Goal: Use online tool/utility: Utilize a website feature to perform a specific function

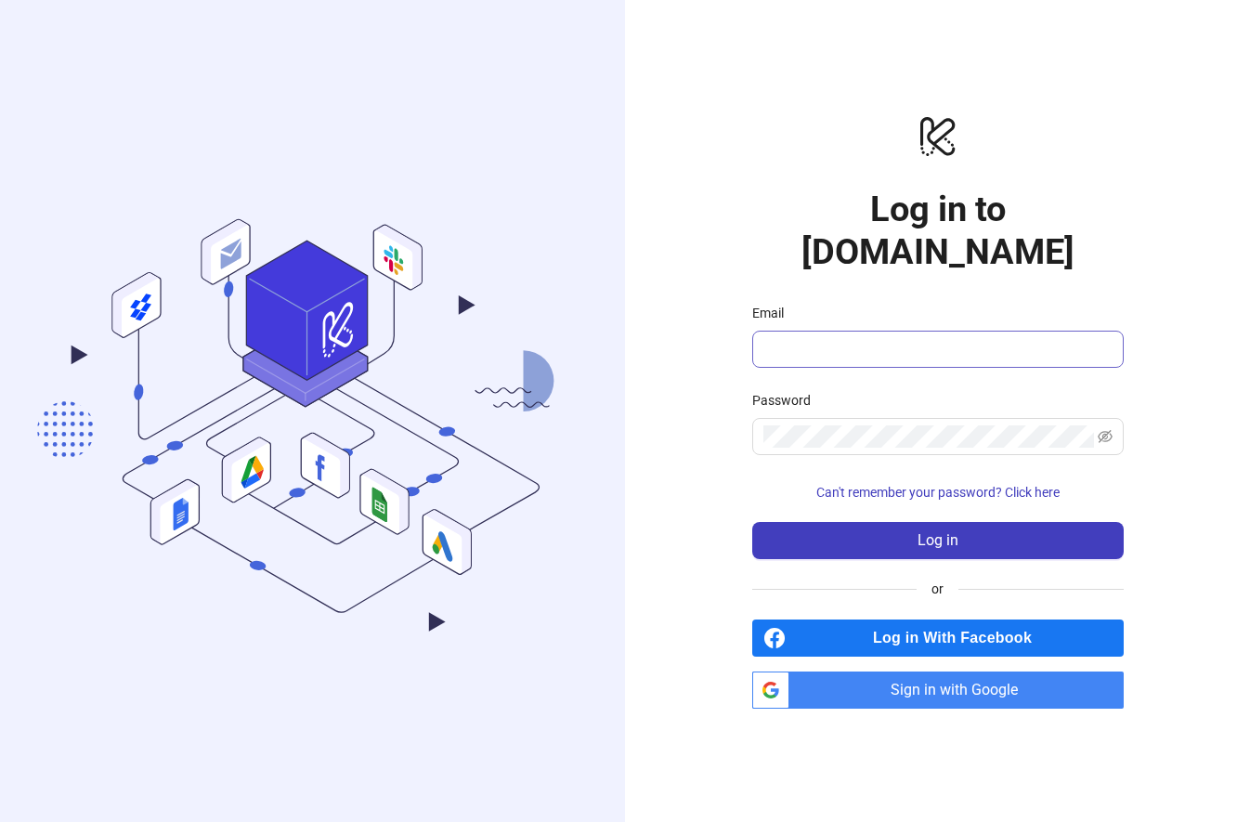
click at [822, 341] on span at bounding box center [938, 349] width 372 height 37
click at [827, 338] on input "Email" at bounding box center [936, 349] width 346 height 22
type input "**********"
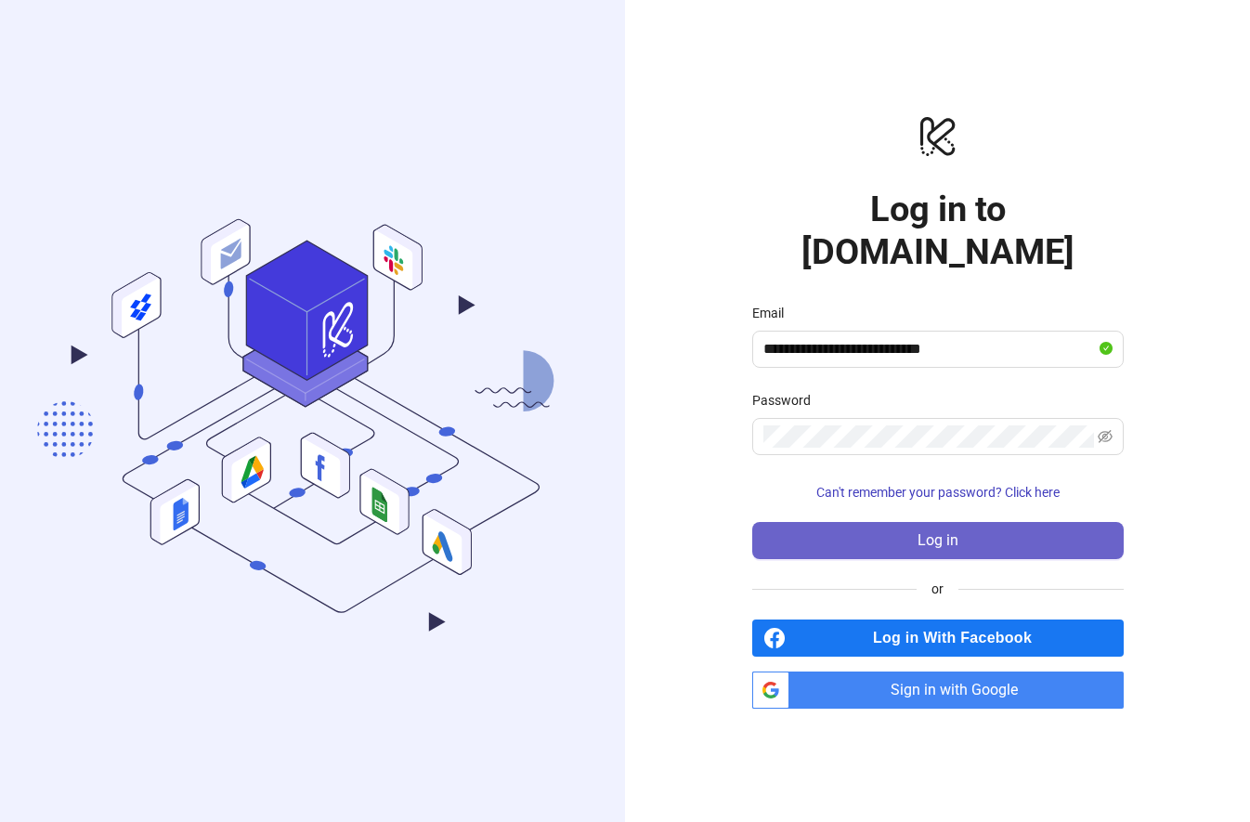
click at [855, 522] on button "Log in" at bounding box center [938, 540] width 372 height 37
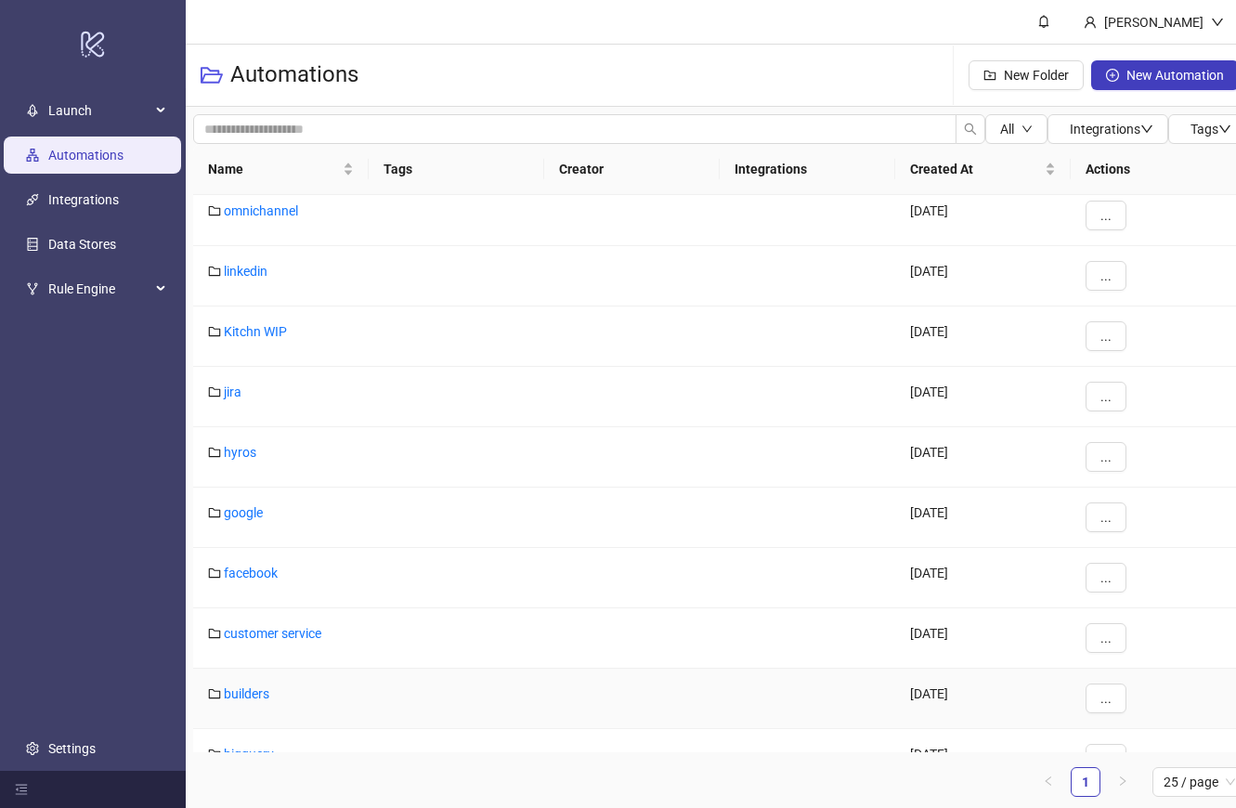
scroll to position [557, 0]
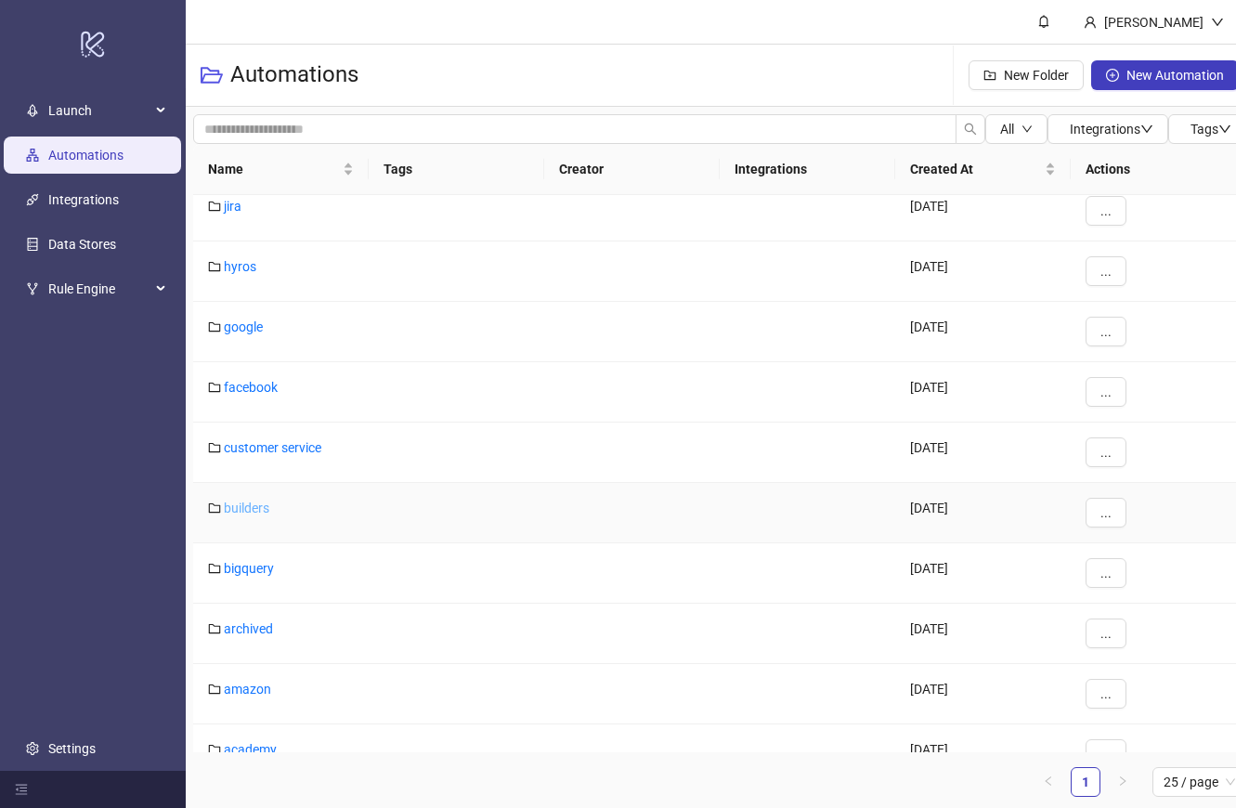
click at [266, 510] on link "builders" at bounding box center [247, 508] width 46 height 15
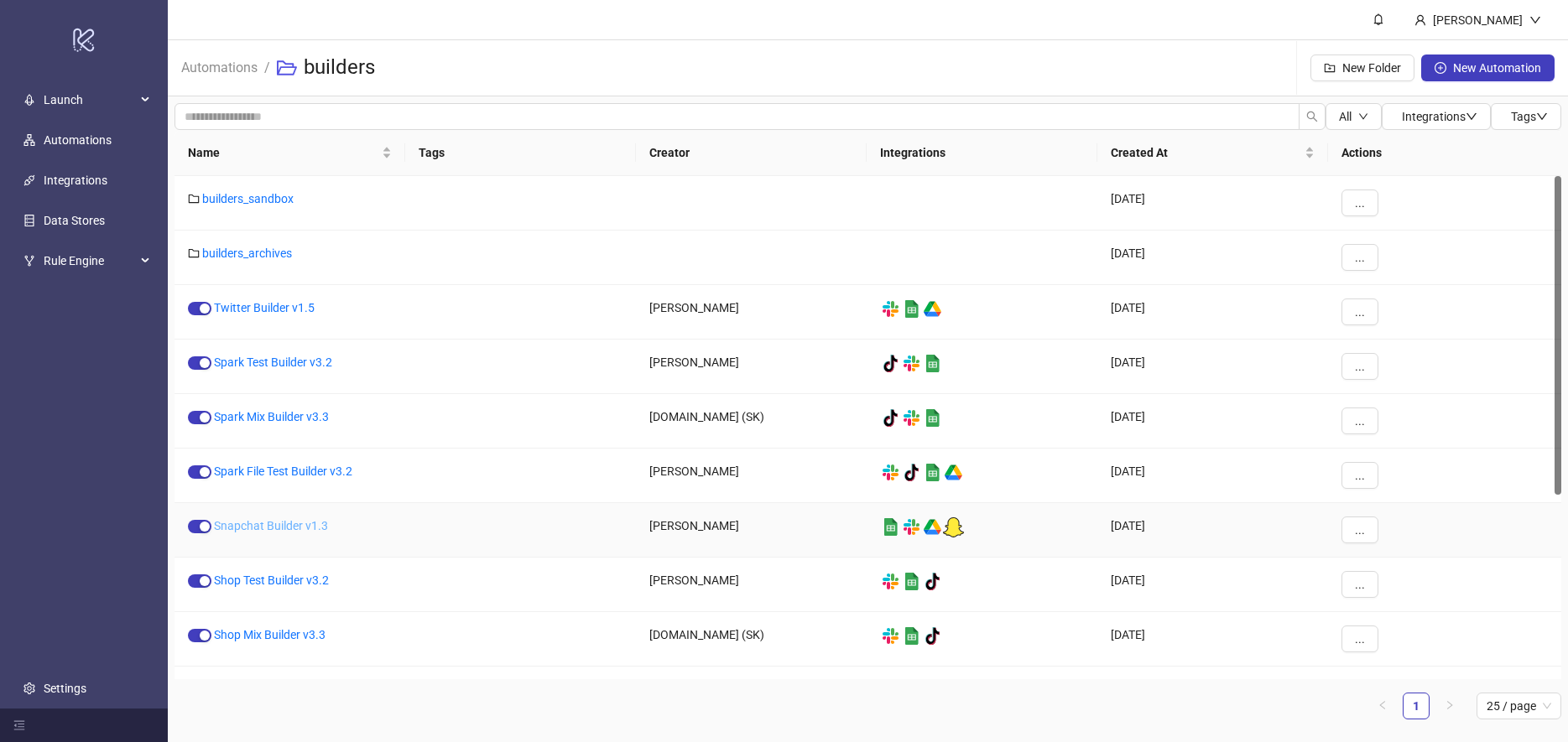
click at [276, 522] on link "Snapchat Builder v1.3" at bounding box center [271, 525] width 114 height 14
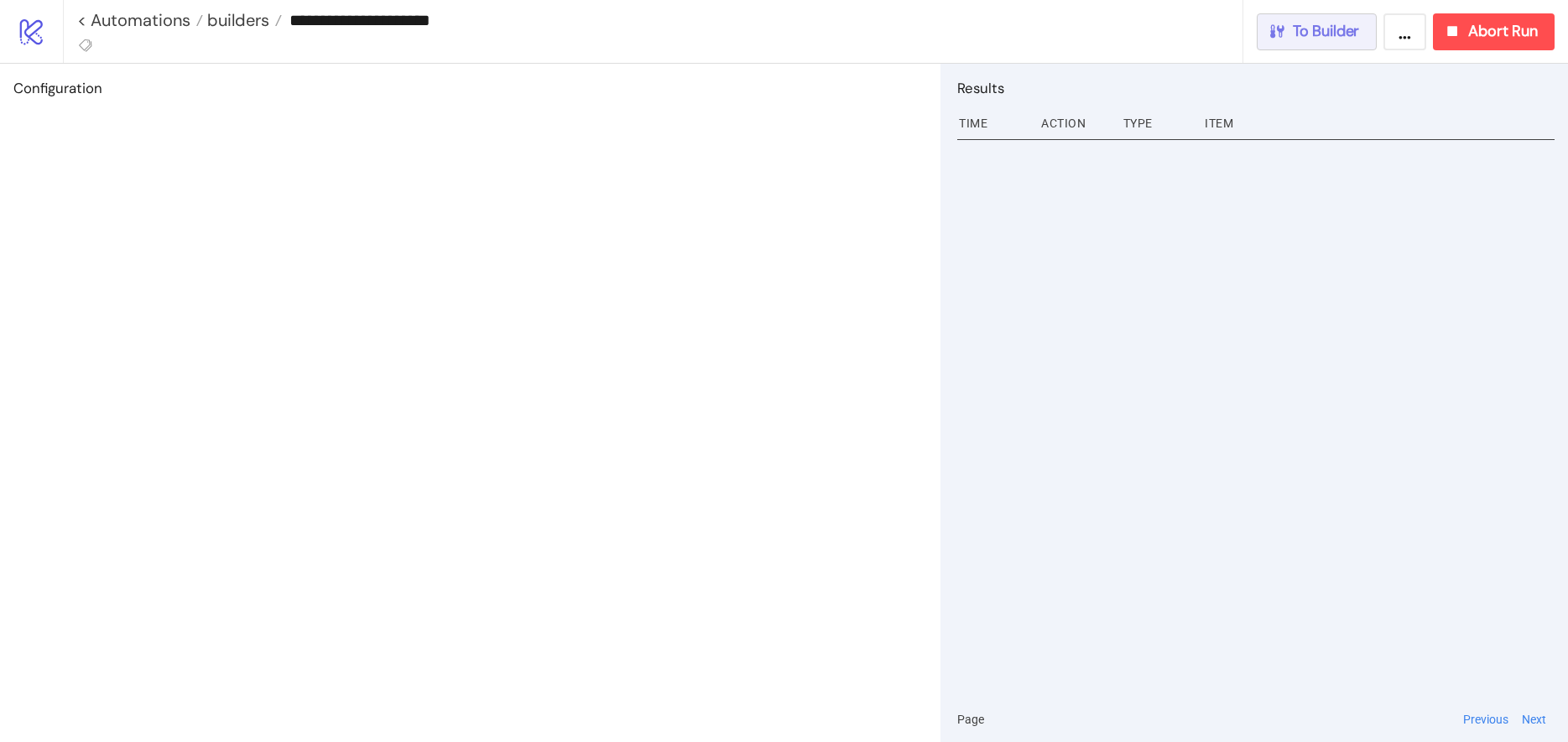
click at [1128, 37] on div "To Builder" at bounding box center [1313, 31] width 92 height 19
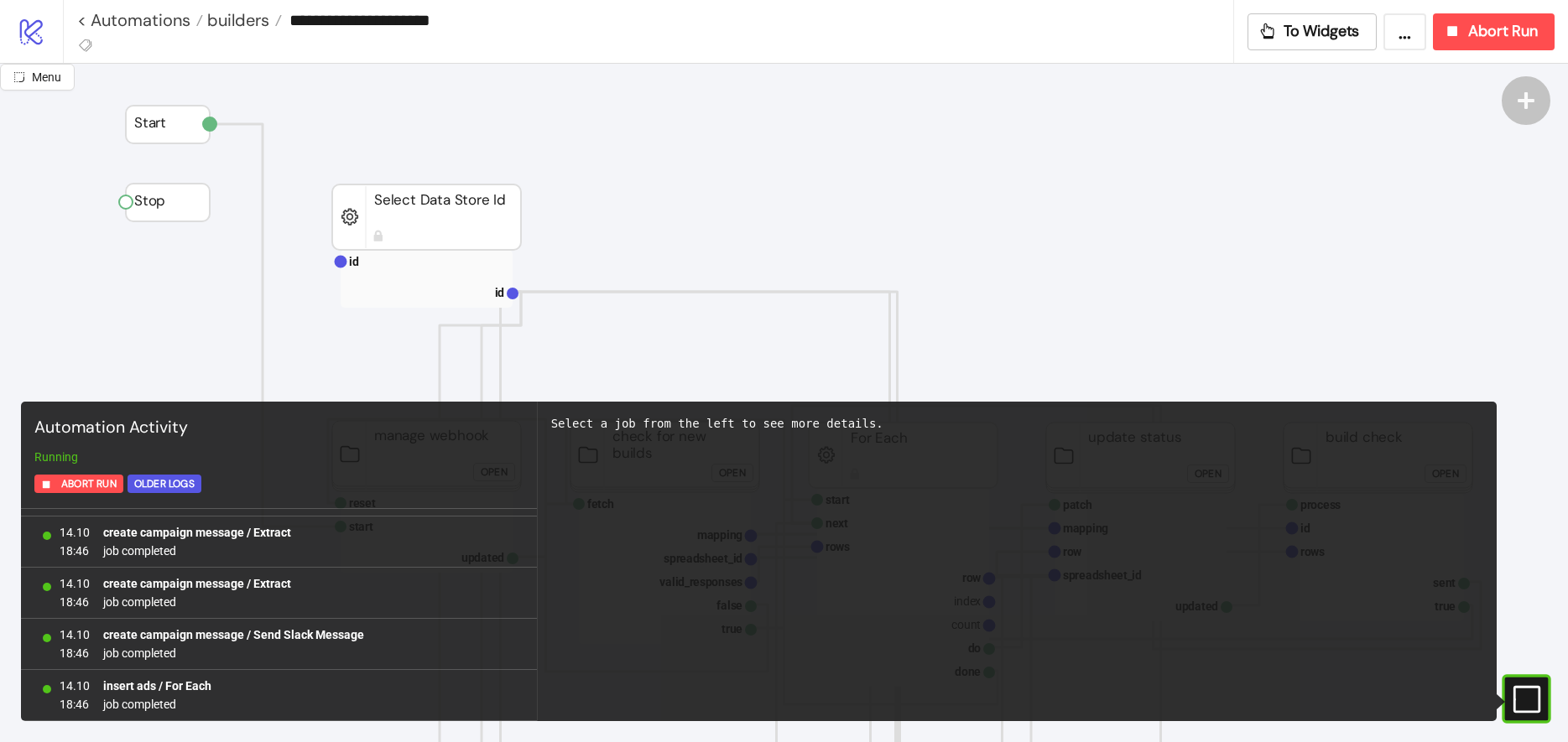
scroll to position [45664, 0]
click at [245, 23] on span "builders" at bounding box center [236, 20] width 66 height 22
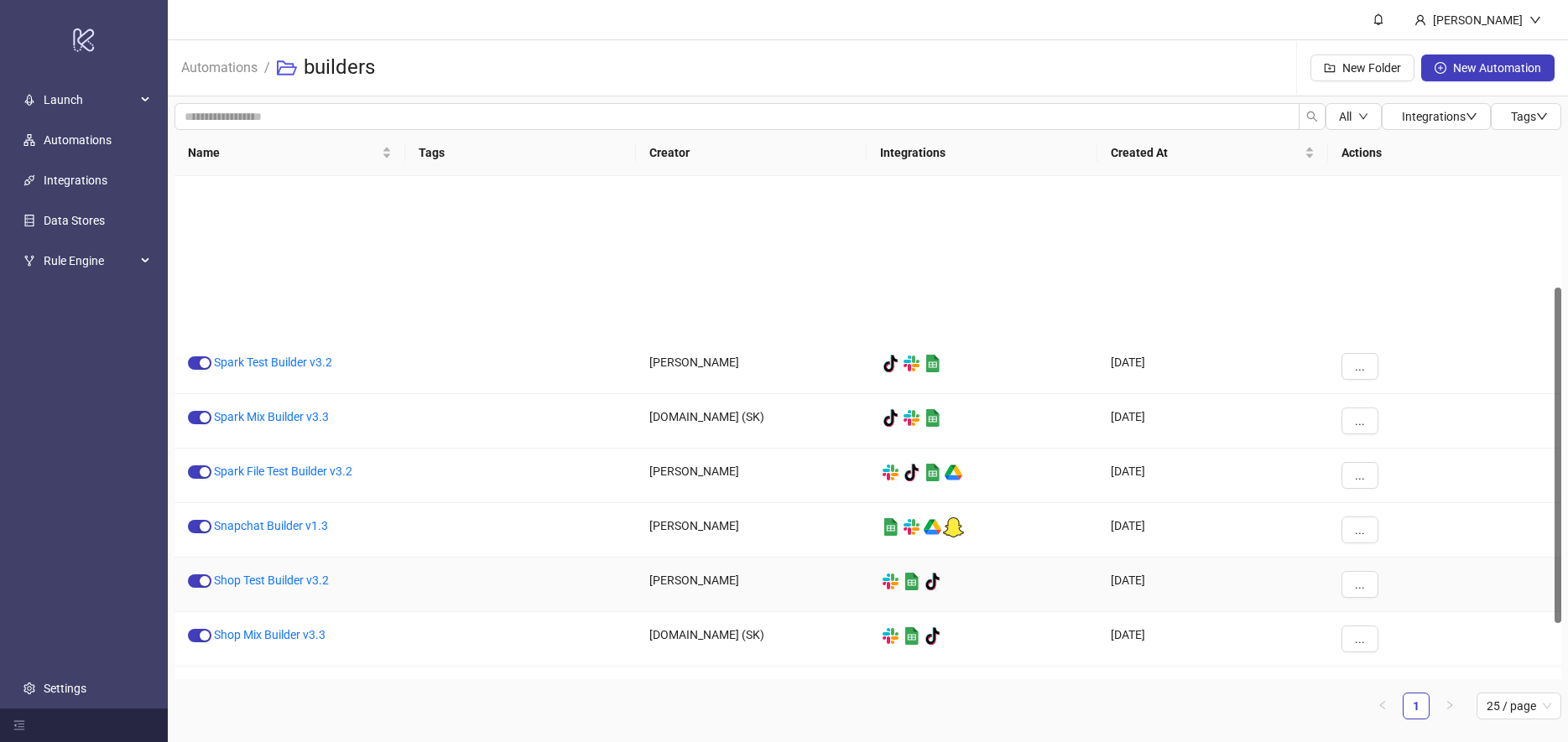
scroll to position [260, 0]
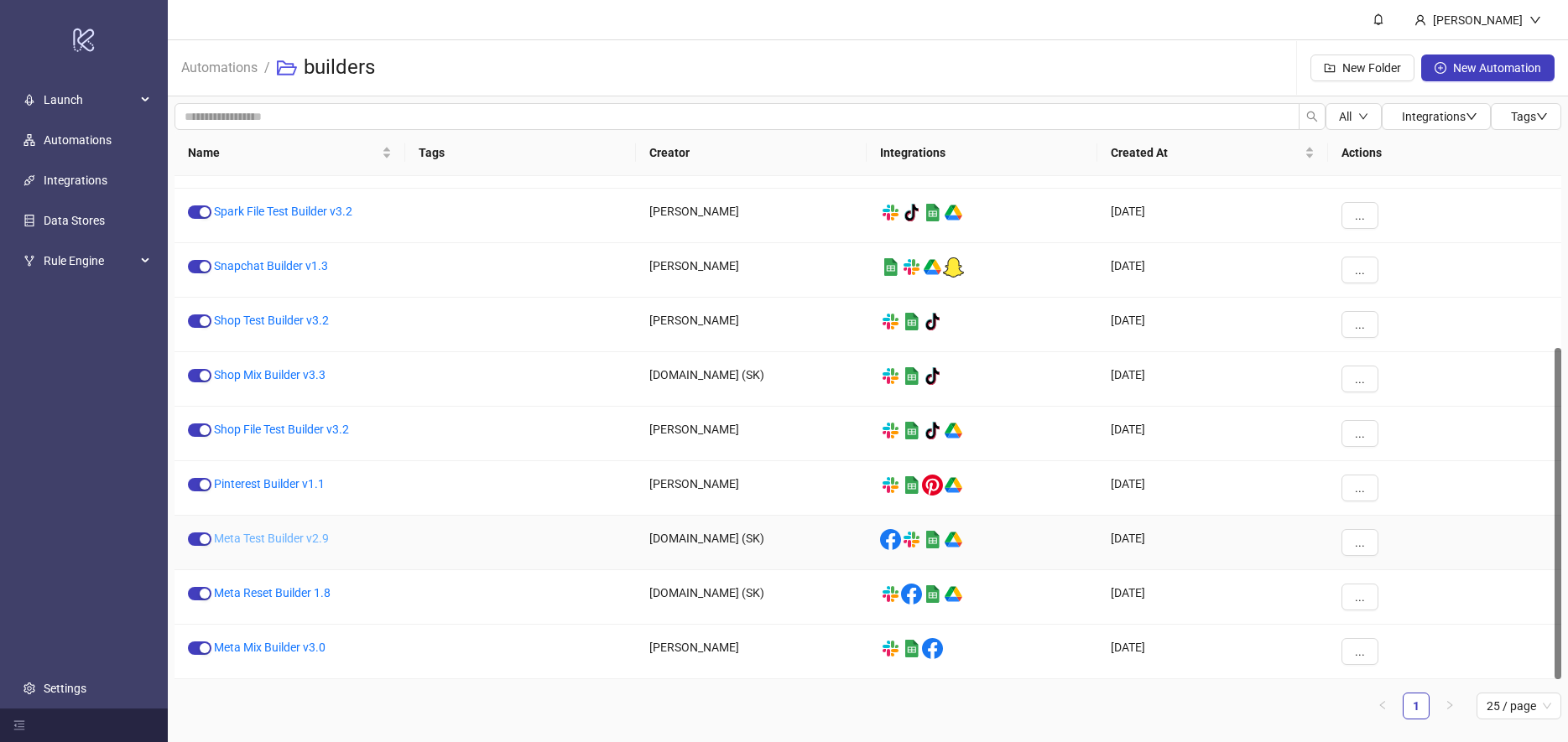
click at [264, 534] on link "Meta Test Builder v2.9" at bounding box center [271, 538] width 115 height 14
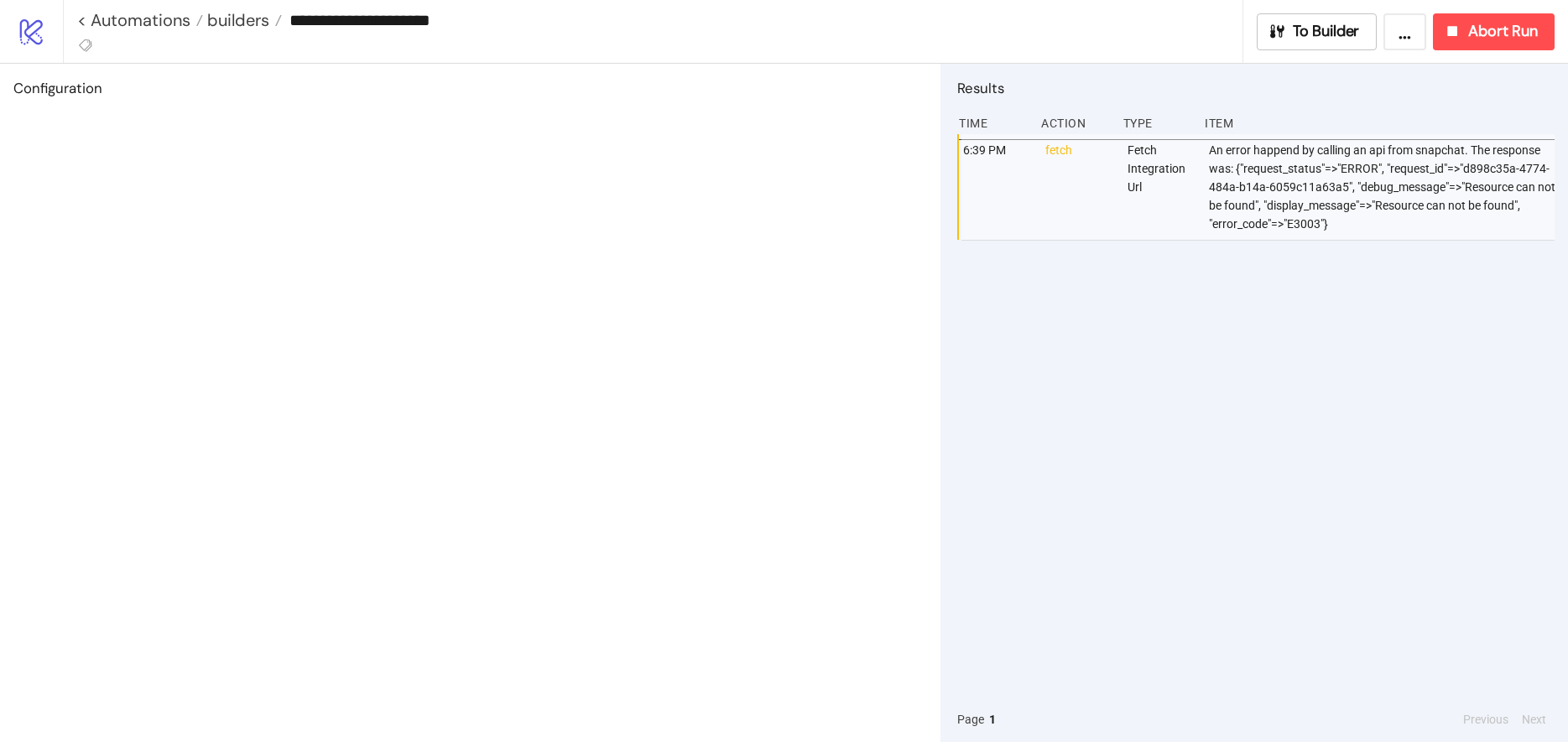
type input "**********"
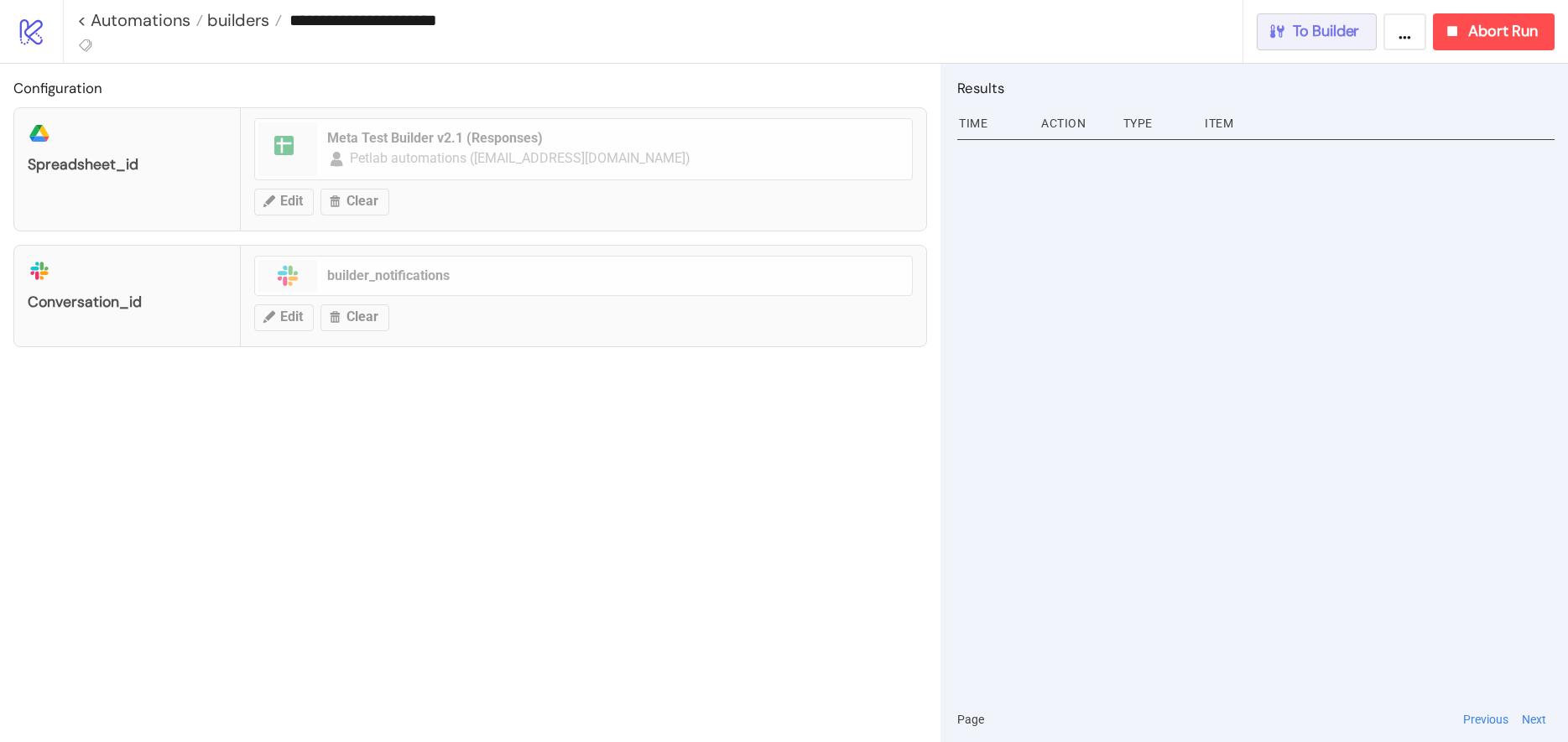
click at [1128, 33] on span "To Builder" at bounding box center [1326, 31] width 67 height 19
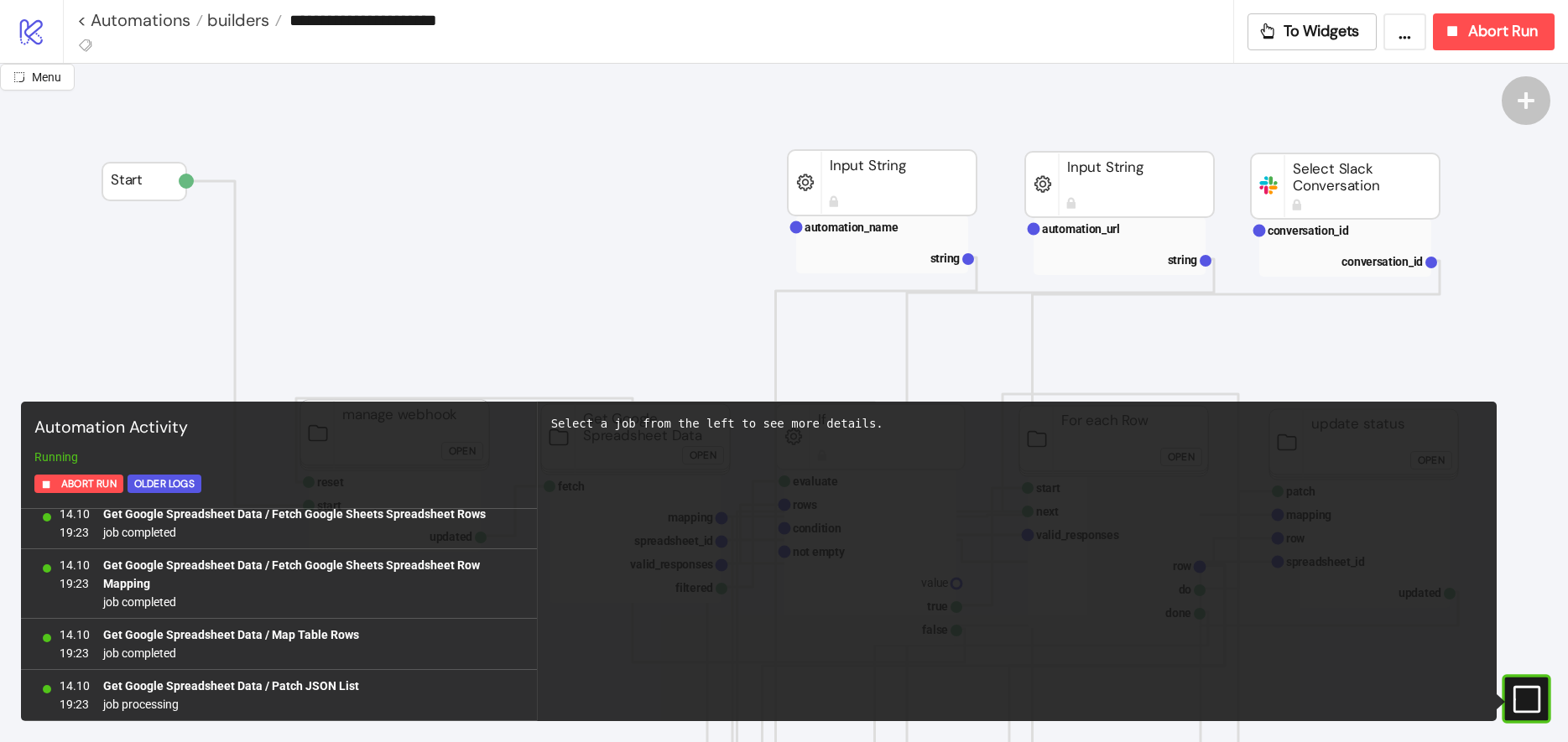
scroll to position [80650, 0]
